Goal: Transaction & Acquisition: Purchase product/service

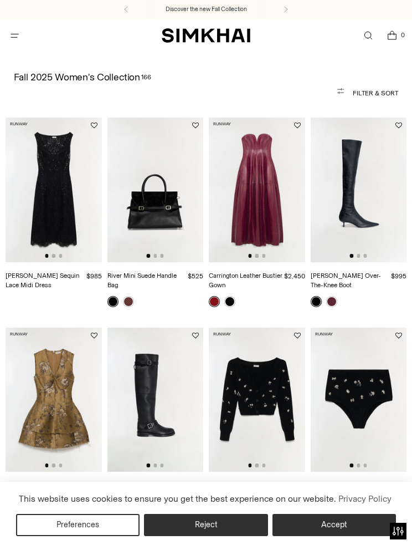
click at [378, 94] on button "Filter & Sort" at bounding box center [206, 93] width 385 height 22
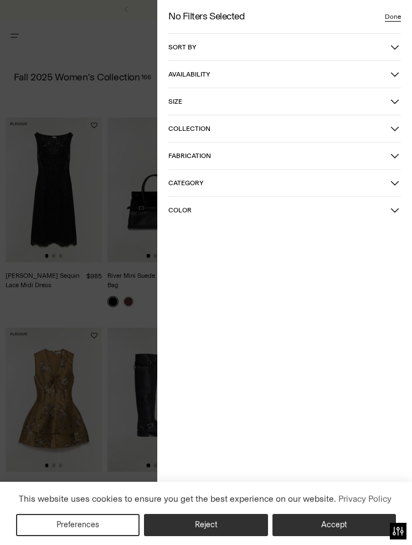
click at [380, 136] on button "Collection" at bounding box center [284, 128] width 233 height 27
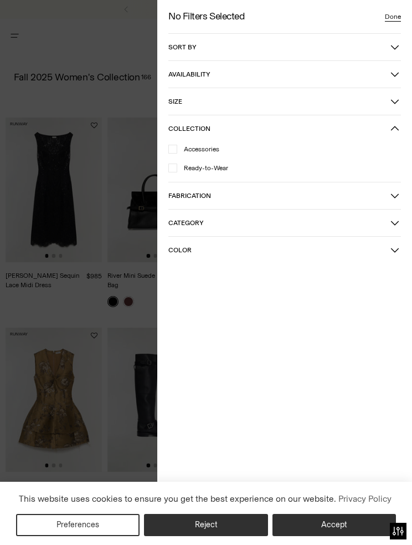
click at [221, 171] on span "Ready-to-Wear" at bounding box center [202, 168] width 51 height 10
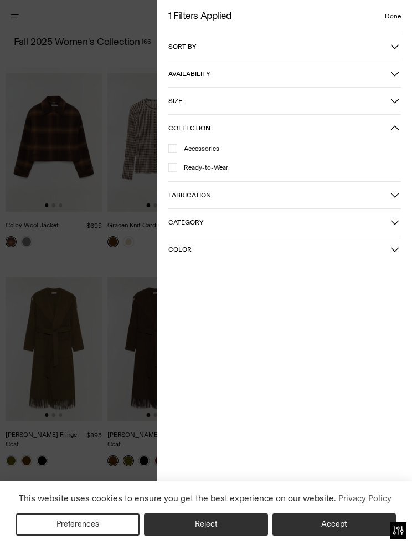
scroll to position [51, 0]
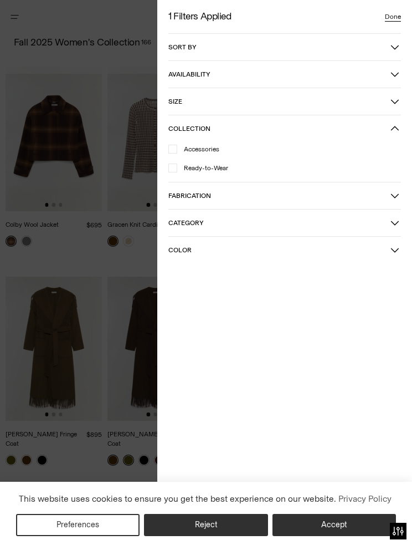
click at [344, 521] on button "Accept" at bounding box center [335, 525] width 124 height 22
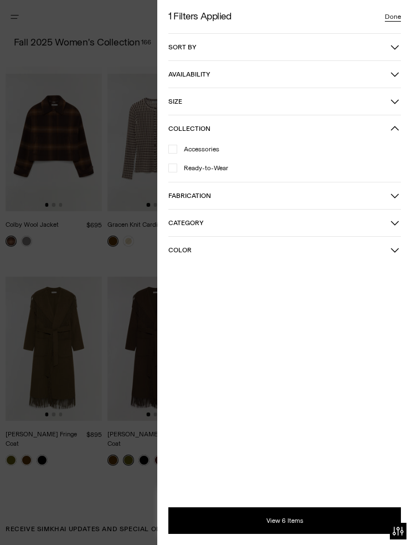
click at [357, 229] on button "Category" at bounding box center [284, 222] width 233 height 27
click at [80, 274] on div at bounding box center [206, 272] width 412 height 545
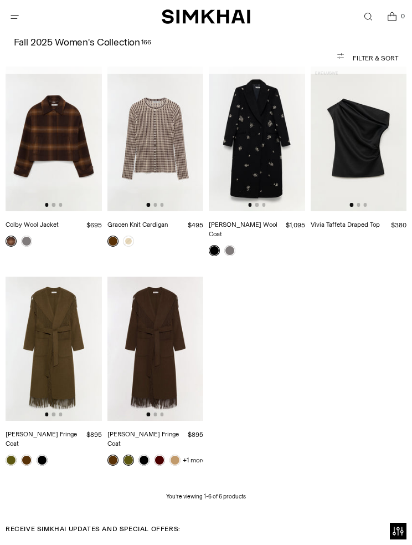
scroll to position [0, 0]
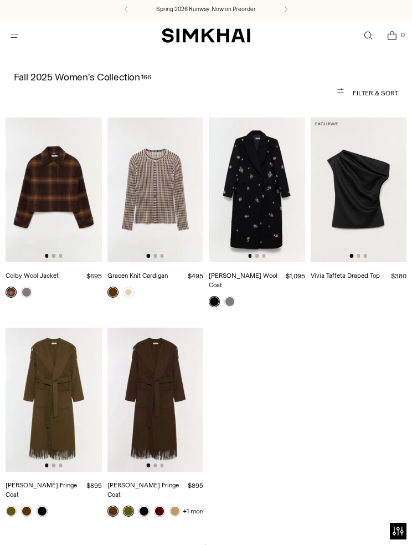
click at [9, 35] on icon "Open menu modal" at bounding box center [15, 35] width 12 height 9
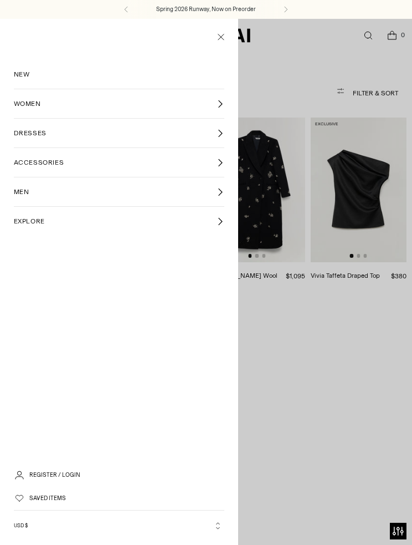
click at [48, 99] on link "WOMEN" at bounding box center [119, 103] width 211 height 29
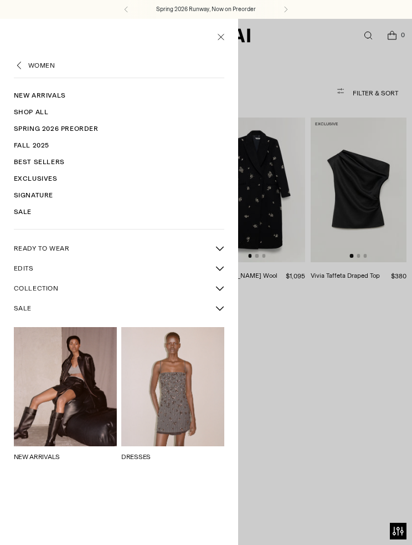
click at [33, 61] on link "WOMEN" at bounding box center [41, 65] width 27 height 10
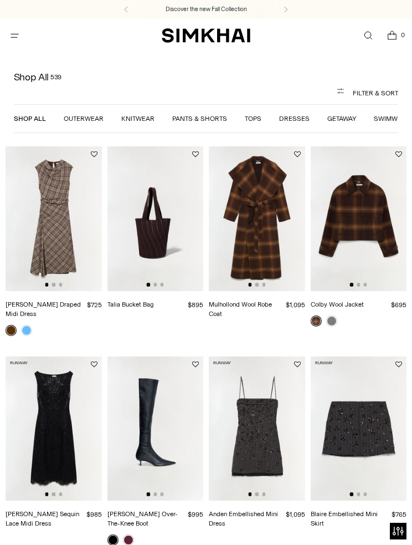
click at [292, 115] on link "Dresses" at bounding box center [294, 119] width 30 height 8
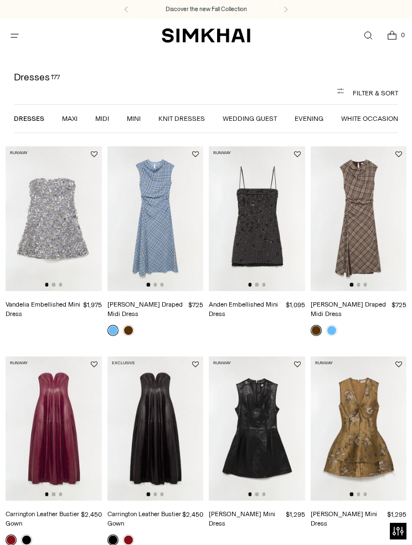
click at [280, 231] on img at bounding box center [257, 218] width 96 height 144
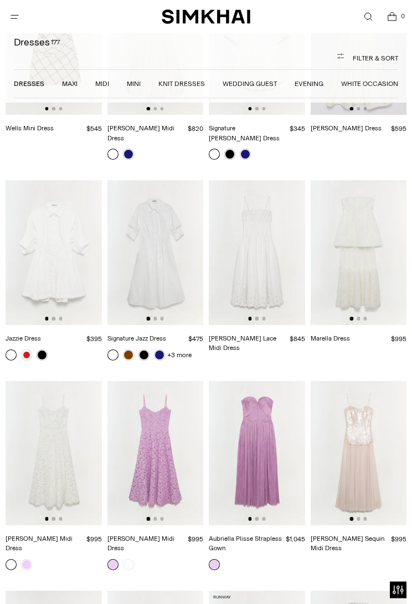
scroll to position [5180, 0]
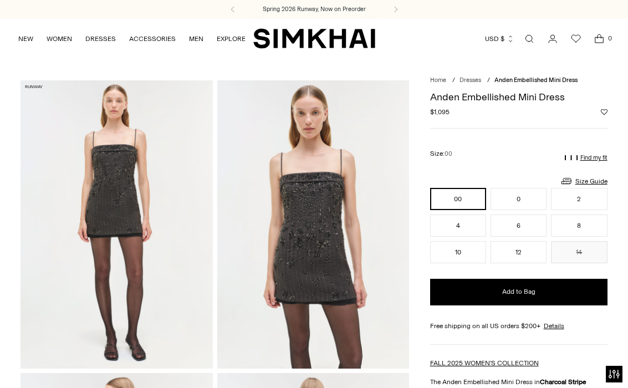
click at [412, 384] on p "The Anden Embellished Mini Dress in Charcoal Stripe" at bounding box center [518, 382] width 177 height 10
